Goal: Information Seeking & Learning: Learn about a topic

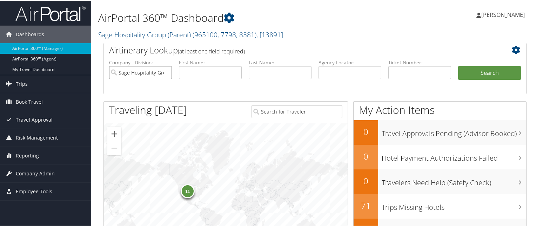
click at [166, 70] on input "Sage Hospitality Group (Parent)" at bounding box center [140, 71] width 63 height 13
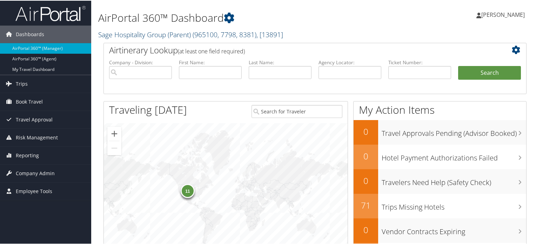
click at [161, 35] on link "Sage Hospitality Group (Parent) ( 965100, 7798, 8381 ) , [ 13891 ]" at bounding box center [190, 33] width 185 height 9
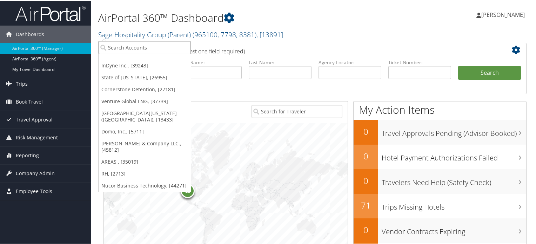
click at [144, 52] on input "search" at bounding box center [145, 46] width 92 height 13
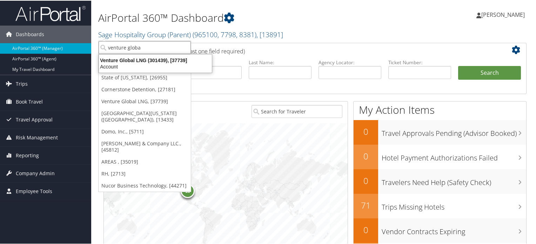
type input "venture global"
click at [167, 56] on div "Venture Global LNG (301439), [37739]" at bounding box center [155, 59] width 121 height 6
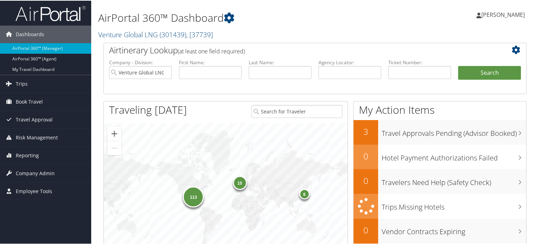
drag, startPoint x: 0, startPoint y: 0, endPoint x: 314, endPoint y: 17, distance: 314.9
click at [314, 17] on h1 "AirPortal 360™ Dashboard" at bounding box center [242, 17] width 289 height 15
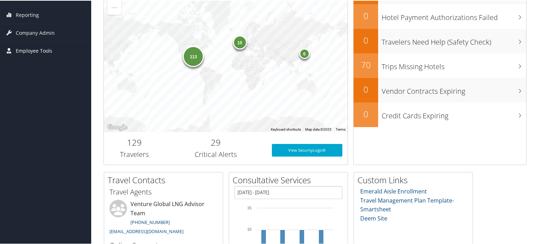
scroll to position [105, 0]
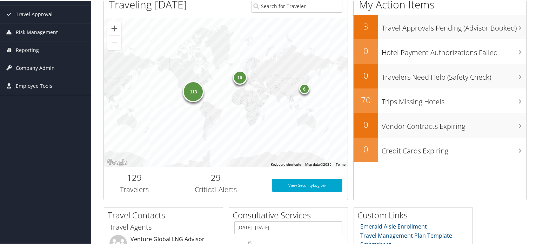
click at [41, 67] on span "Company Admin" at bounding box center [35, 68] width 39 height 18
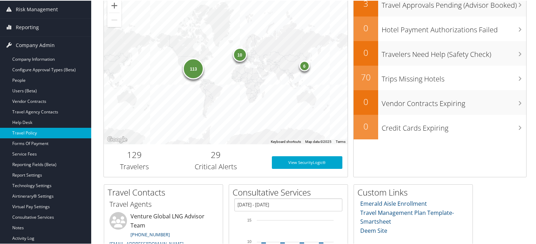
scroll to position [140, 0]
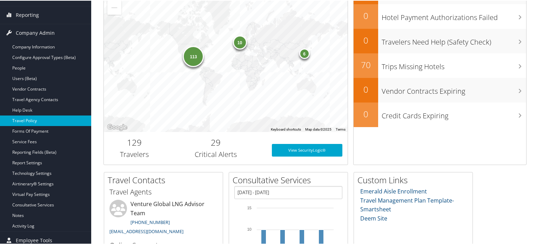
click at [39, 117] on link "Travel Policy" at bounding box center [45, 120] width 91 height 11
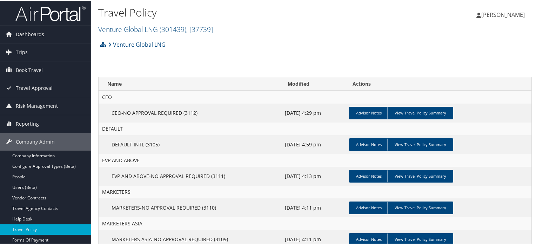
scroll to position [140, 0]
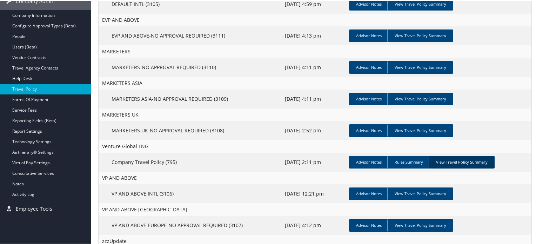
click at [457, 158] on link "View Travel Policy Summary" at bounding box center [462, 161] width 66 height 13
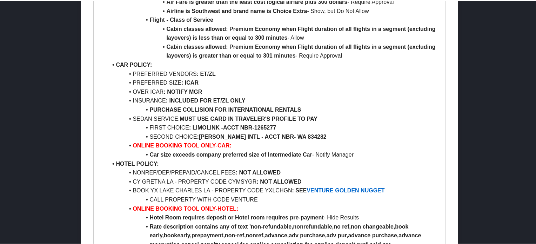
scroll to position [597, 0]
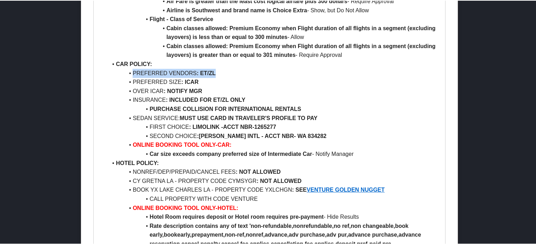
drag, startPoint x: 130, startPoint y: 73, endPoint x: 234, endPoint y: 75, distance: 104.6
click at [216, 73] on li "PREFERRED VENDORS : ET/ZL" at bounding box center [273, 72] width 332 height 9
click at [234, 75] on li "PREFERRED VENDORS : ET/ZL" at bounding box center [273, 72] width 332 height 9
